Goal: Download file/media

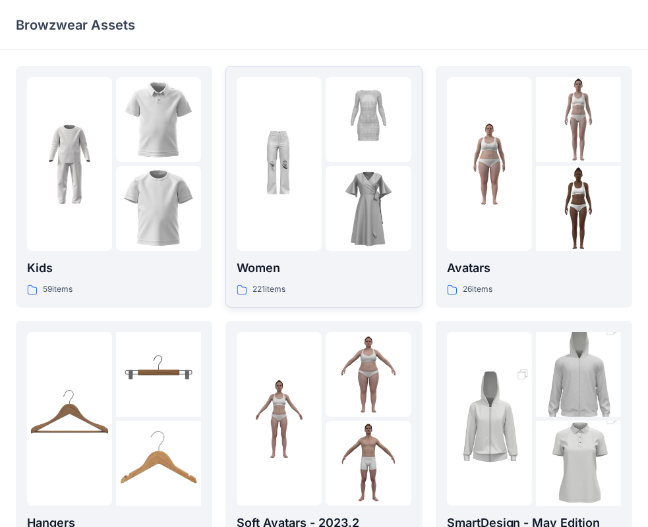
click at [310, 213] on div at bounding box center [279, 164] width 85 height 174
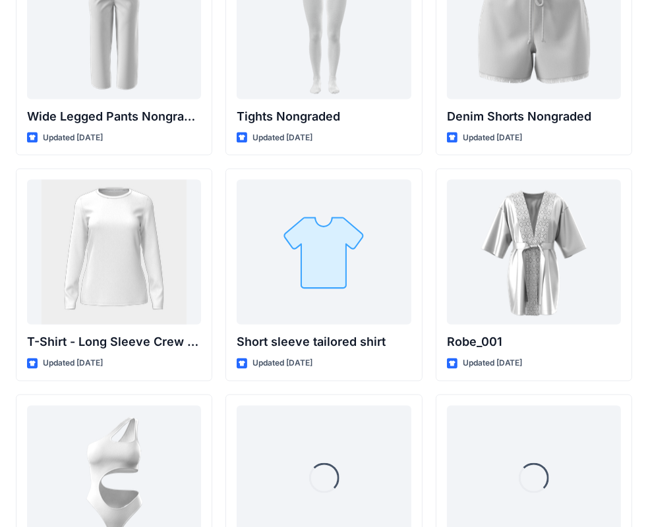
scroll to position [14303, 0]
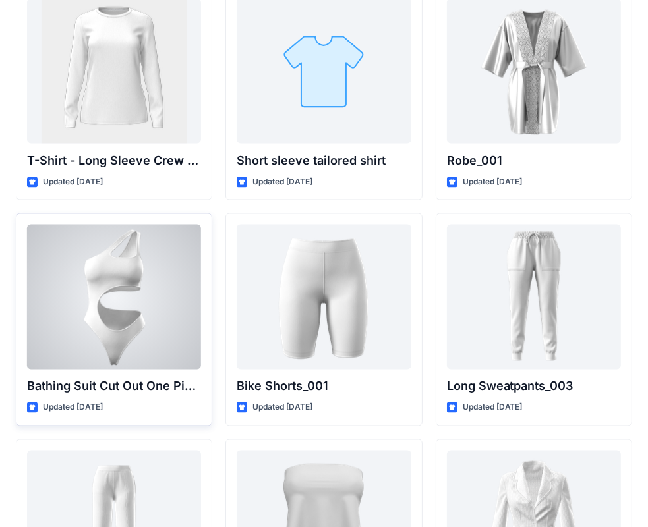
click at [158, 294] on div at bounding box center [114, 297] width 174 height 145
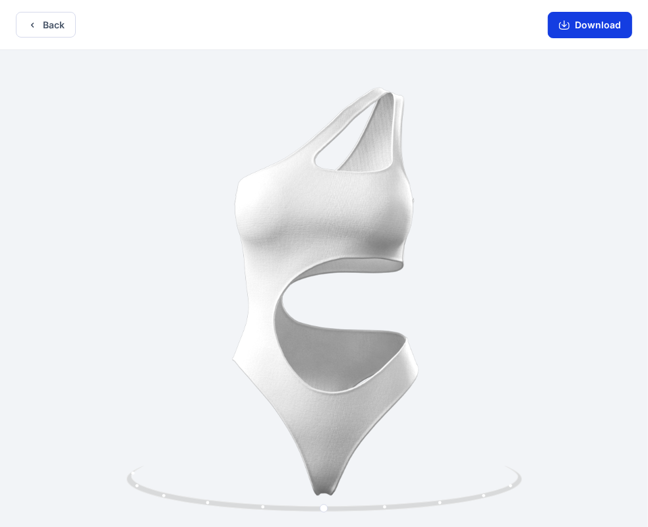
click at [600, 26] on button "Download" at bounding box center [590, 25] width 84 height 26
click at [595, 26] on button "Download" at bounding box center [590, 25] width 84 height 26
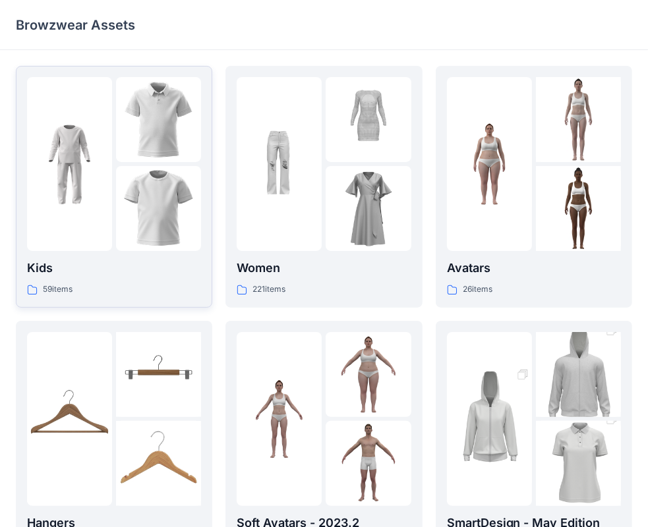
click at [66, 148] on img at bounding box center [69, 164] width 85 height 85
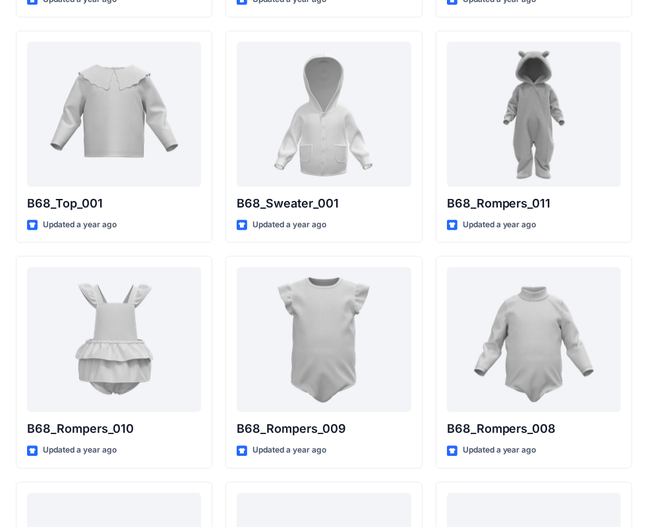
scroll to position [1552, 0]
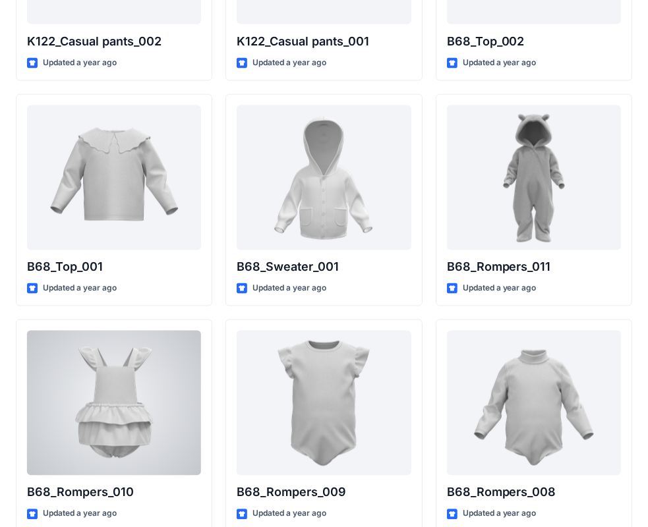
click at [127, 396] on div at bounding box center [114, 403] width 174 height 145
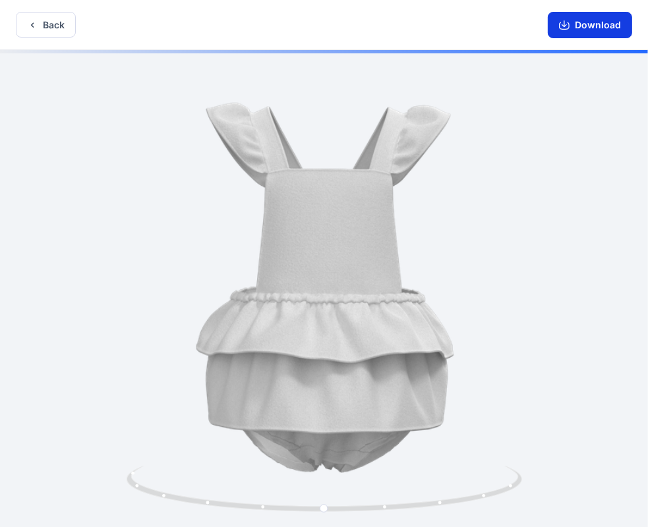
click at [608, 25] on button "Download" at bounding box center [590, 25] width 84 height 26
click at [49, 22] on button "Back" at bounding box center [46, 25] width 60 height 26
